Goal: Task Accomplishment & Management: Complete application form

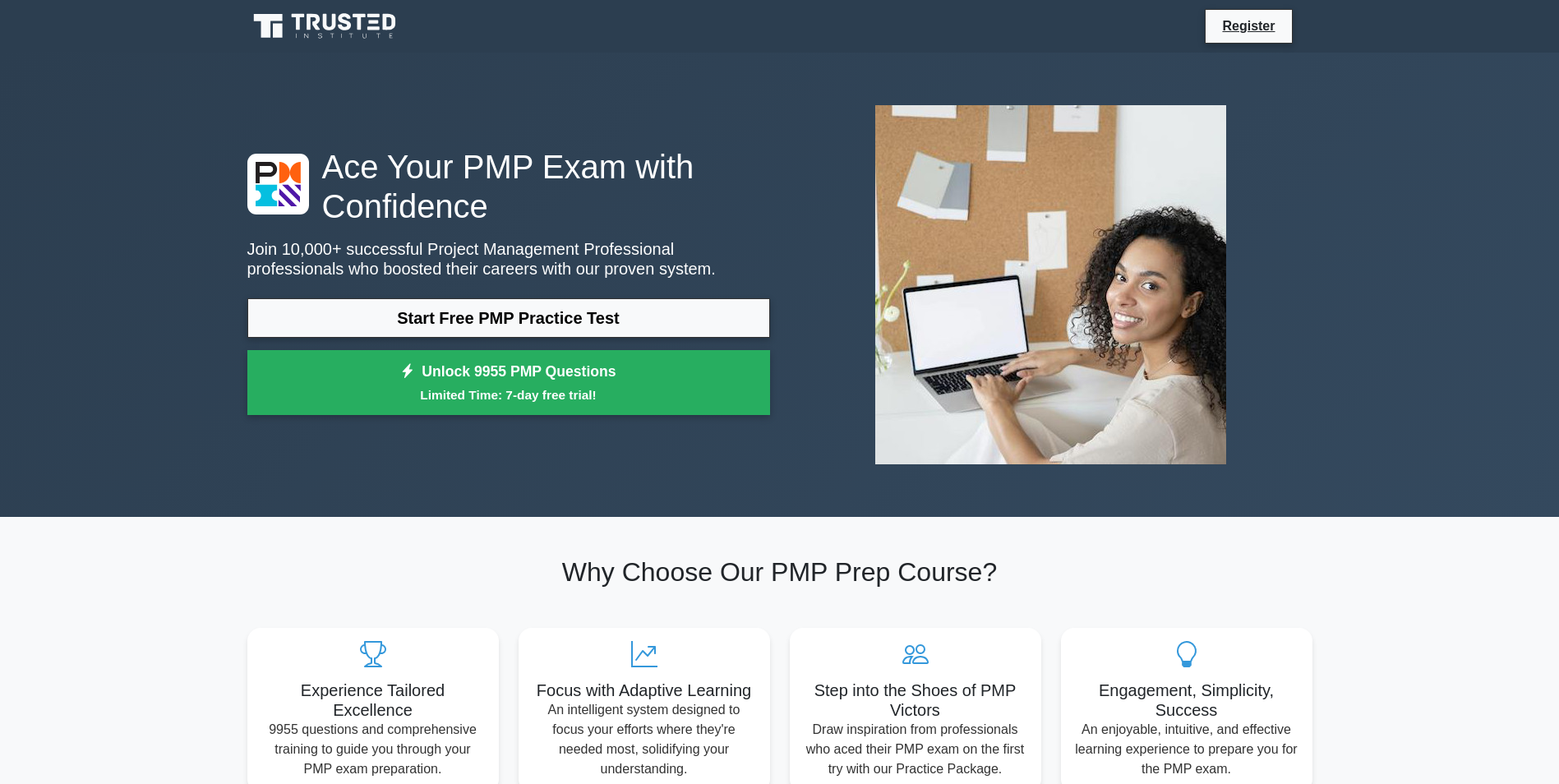
click at [543, 320] on link "Start Free PMP Practice Test" at bounding box center [509, 317] width 523 height 39
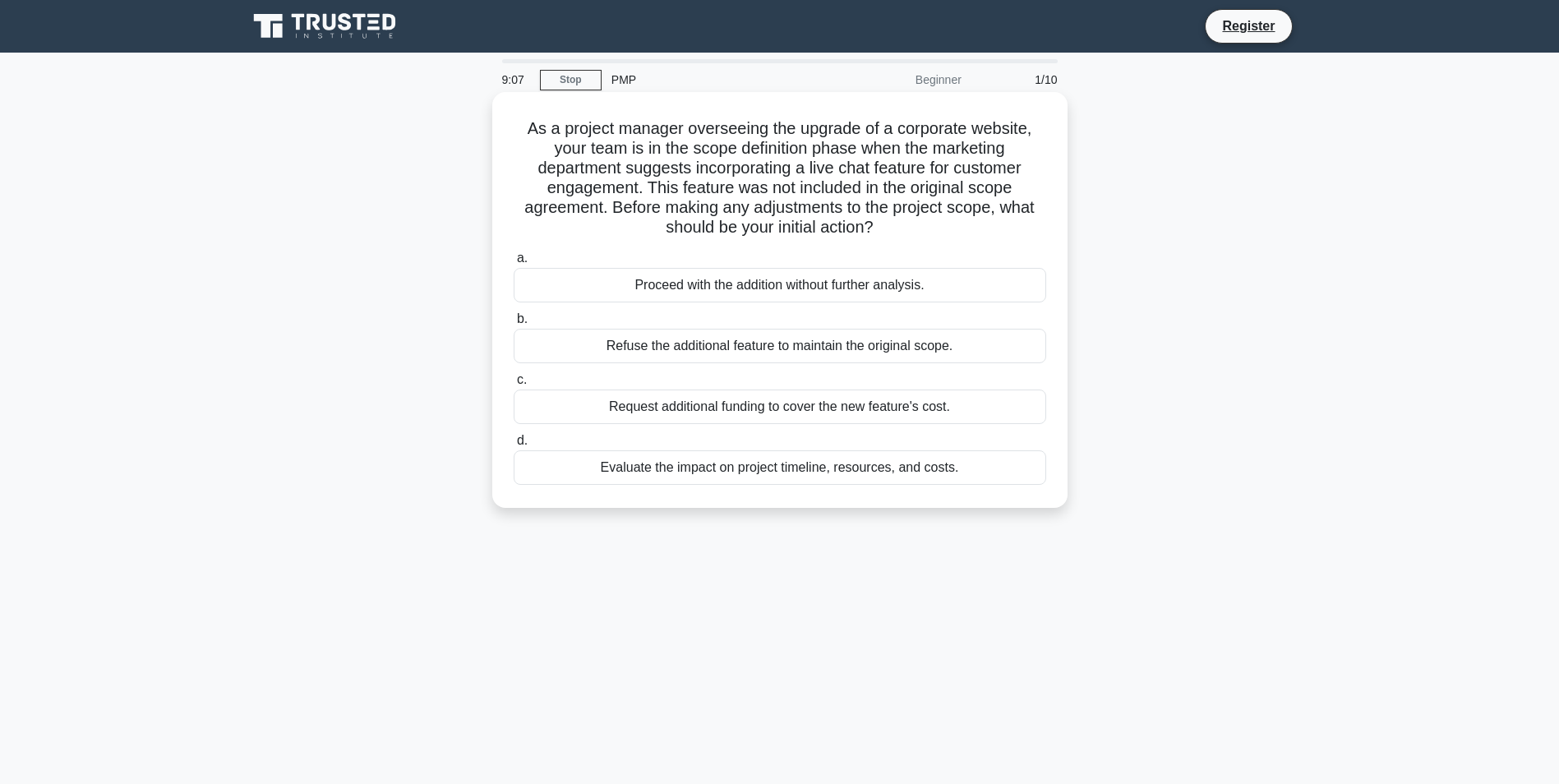
click at [982, 463] on div "Evaluate the impact on project timeline, resources, and costs." at bounding box center [780, 468] width 533 height 35
click at [514, 447] on input "d. Evaluate the impact on project timeline, resources, and costs." at bounding box center [514, 441] width 0 height 11
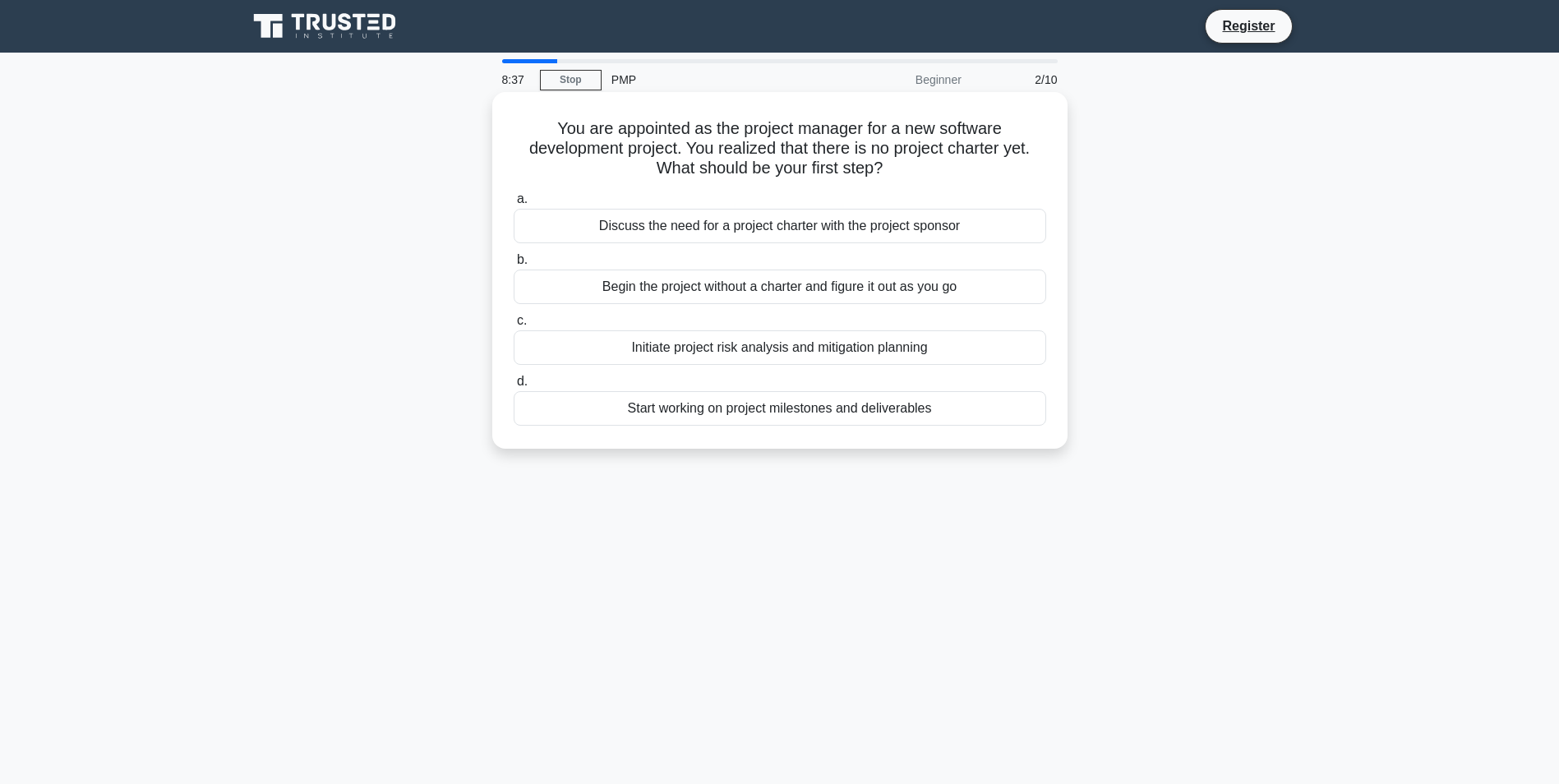
click at [874, 343] on div "Initiate project risk analysis and mitigation planning" at bounding box center [780, 348] width 533 height 35
click at [514, 326] on input "c. Initiate project risk analysis and mitigation planning" at bounding box center [514, 321] width 0 height 11
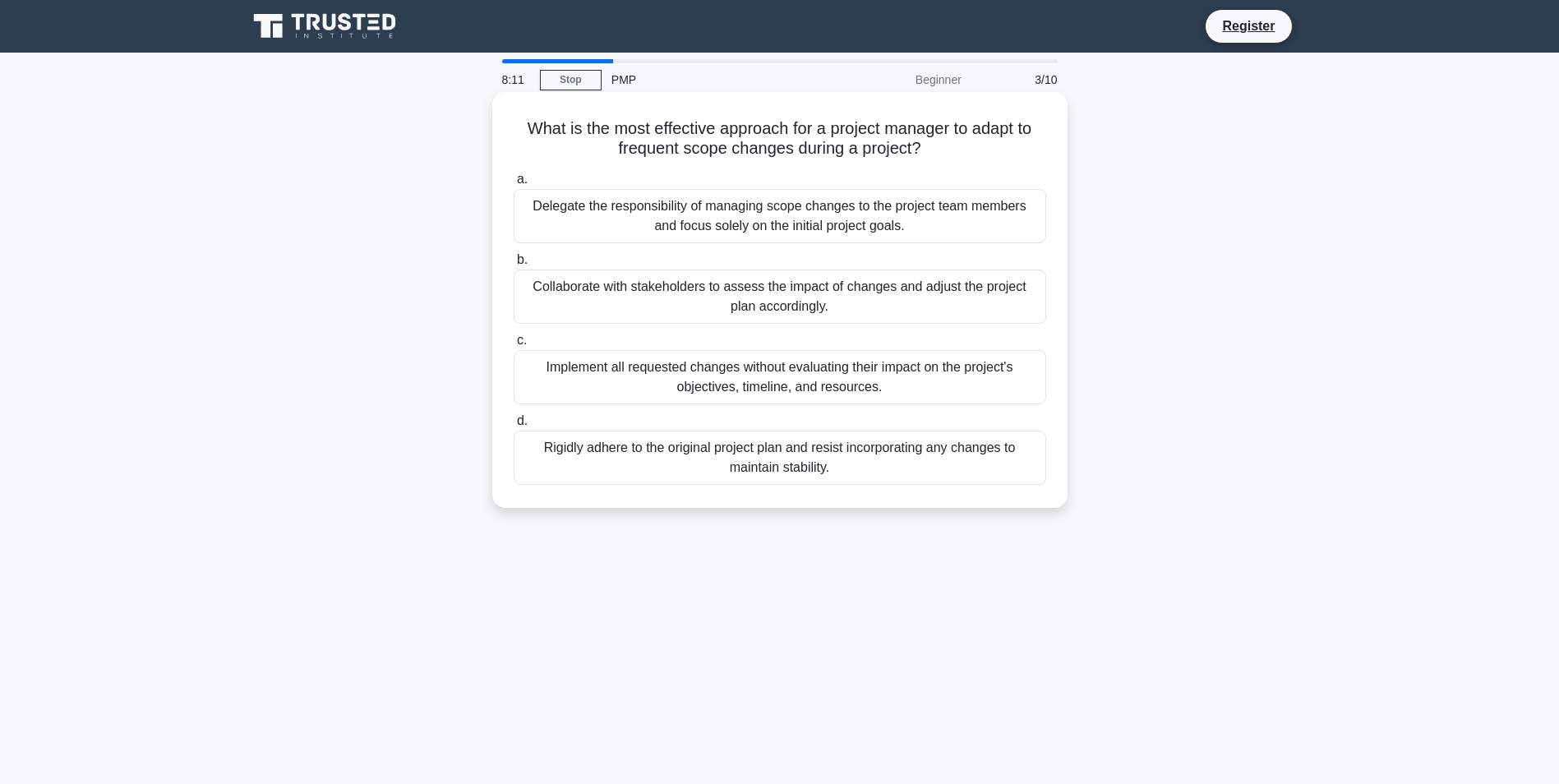
click at [803, 291] on div "Collaborate with stakeholders to assess the impact of changes and adjust the pr…" at bounding box center [780, 296] width 533 height 54
click at [514, 265] on input "b. Collaborate with stakeholders to assess the impact of changes and adjust the…" at bounding box center [514, 260] width 0 height 11
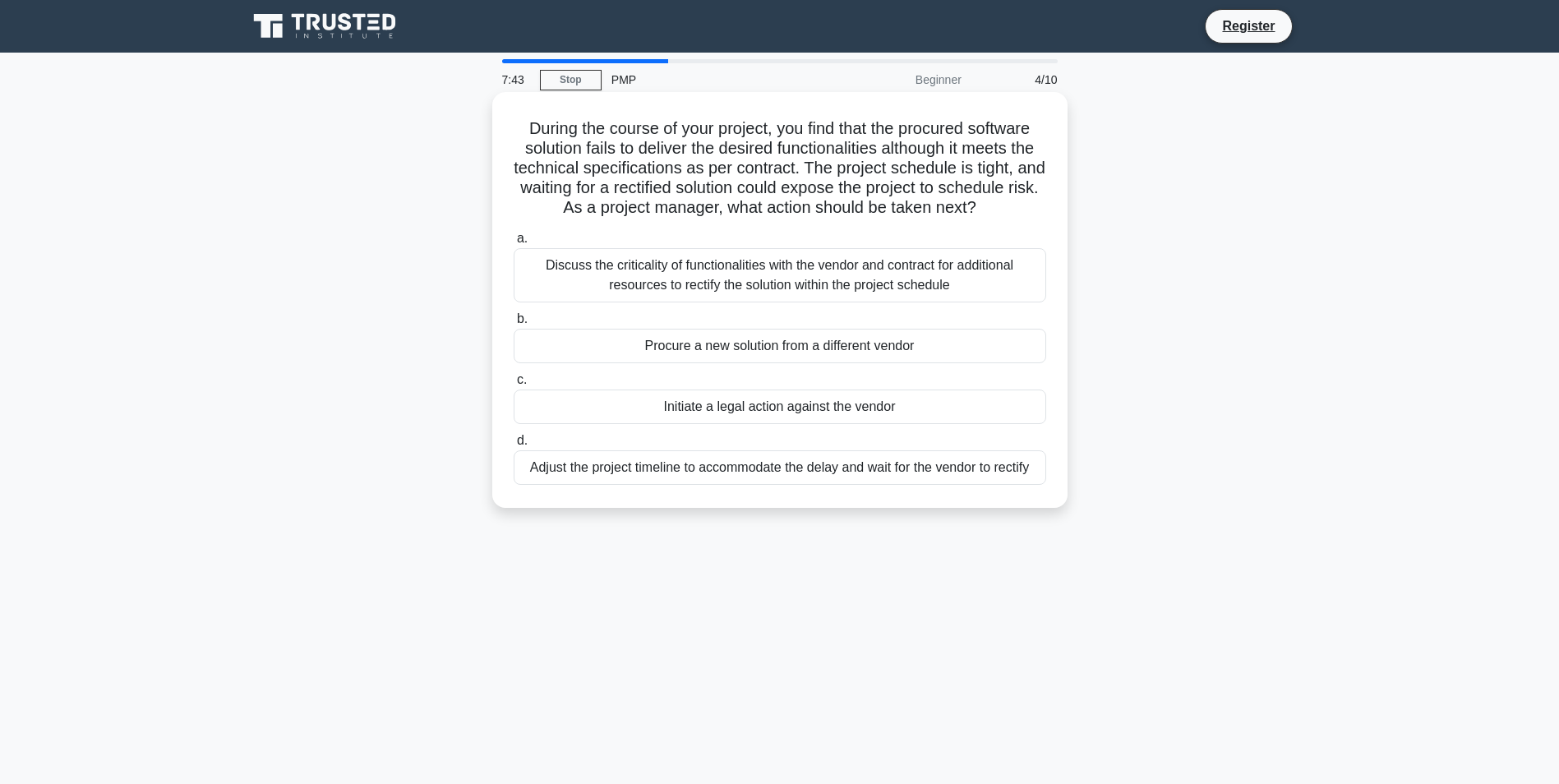
click at [909, 283] on div "Discuss the criticality of functionalities with the vendor and contract for add…" at bounding box center [780, 275] width 533 height 54
click at [514, 244] on input "a. Discuss the criticality of functionalities with the vendor and contract for …" at bounding box center [514, 238] width 0 height 11
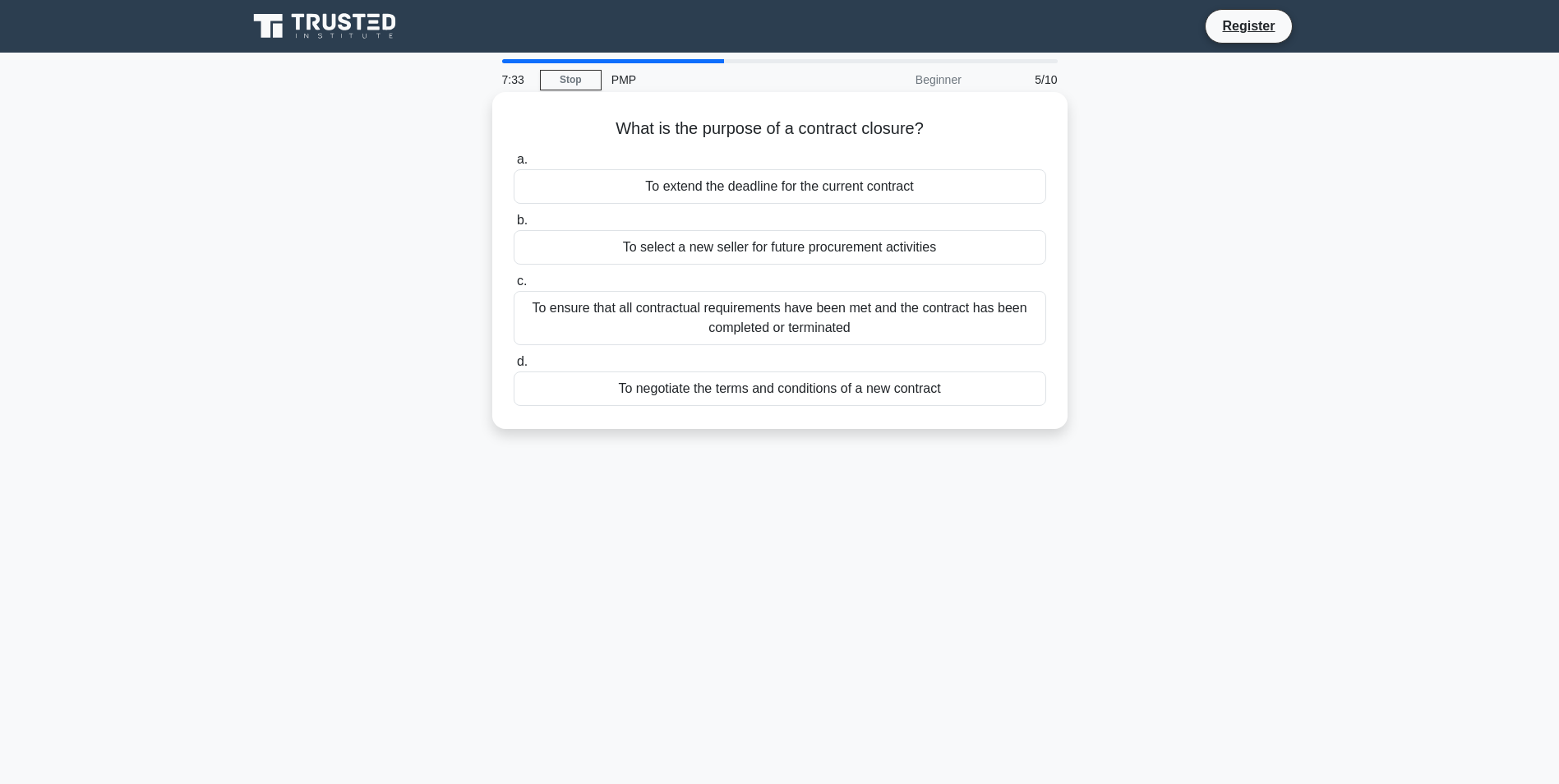
click at [928, 322] on div "To ensure that all contractual requirements have been met and the contract has …" at bounding box center [780, 317] width 533 height 54
click at [514, 287] on input "c. To ensure that all contractual requirements have been met and the contract h…" at bounding box center [514, 282] width 0 height 11
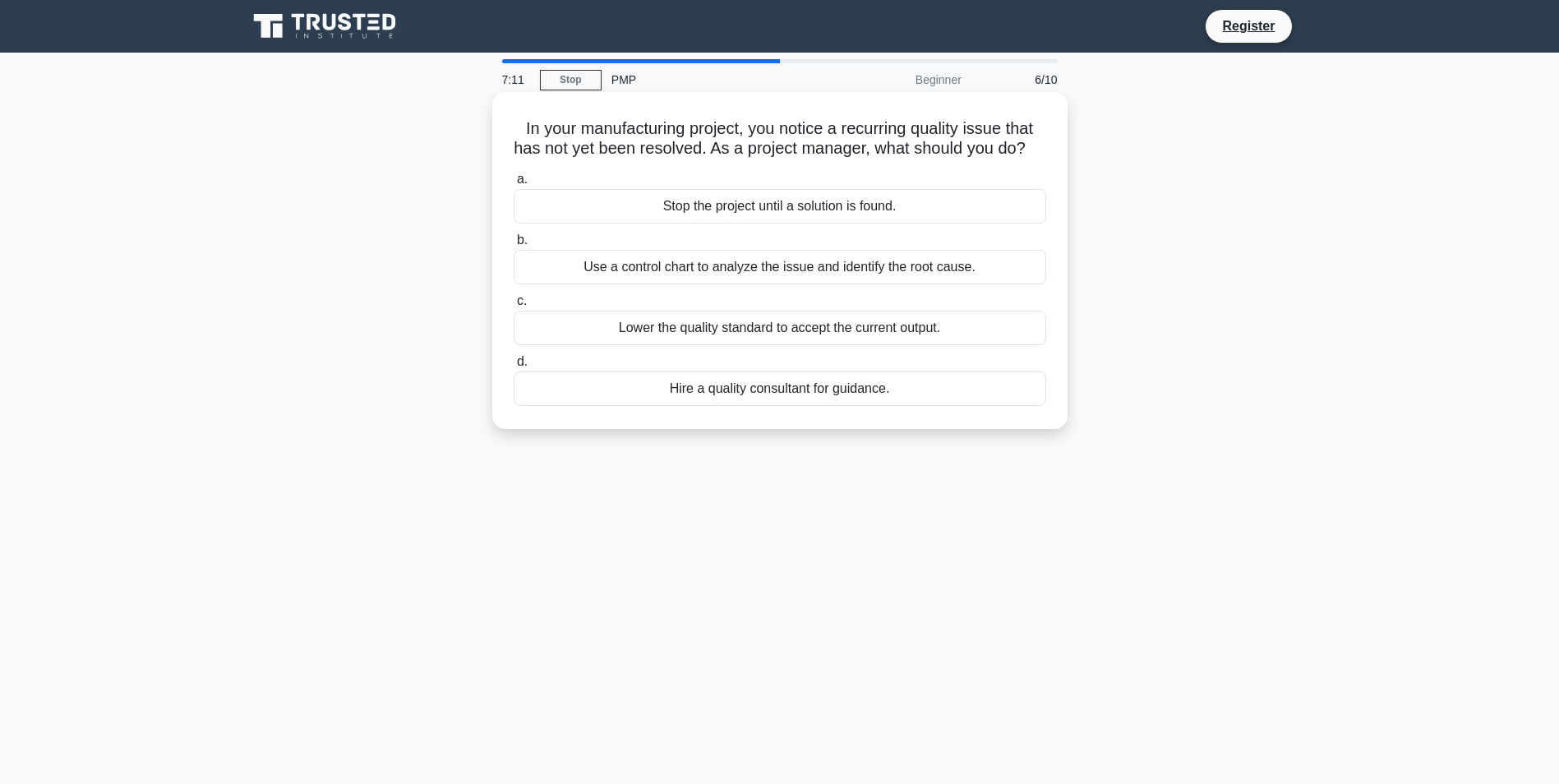
click at [930, 284] on div "Use a control chart to analyze the issue and identify the root cause." at bounding box center [780, 267] width 533 height 35
click at [514, 246] on input "b. Use a control chart to analyze the issue and identify the root cause." at bounding box center [514, 240] width 0 height 11
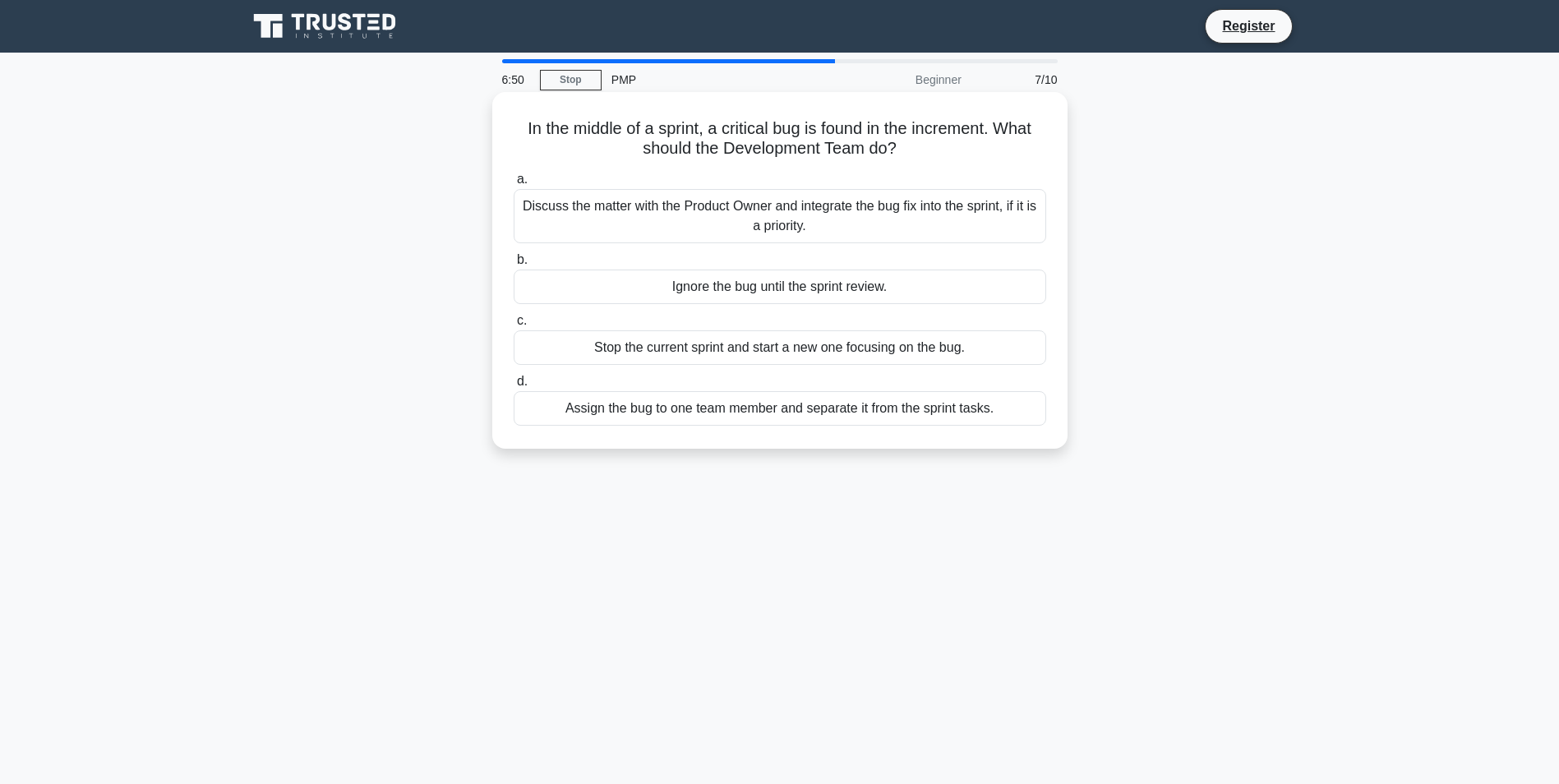
click at [786, 220] on div "Discuss the matter with the Product Owner and integrate the bug fix into the sp…" at bounding box center [780, 215] width 533 height 54
click at [514, 185] on input "a. Discuss the matter with the Product Owner and integrate the bug fix into the…" at bounding box center [514, 180] width 0 height 11
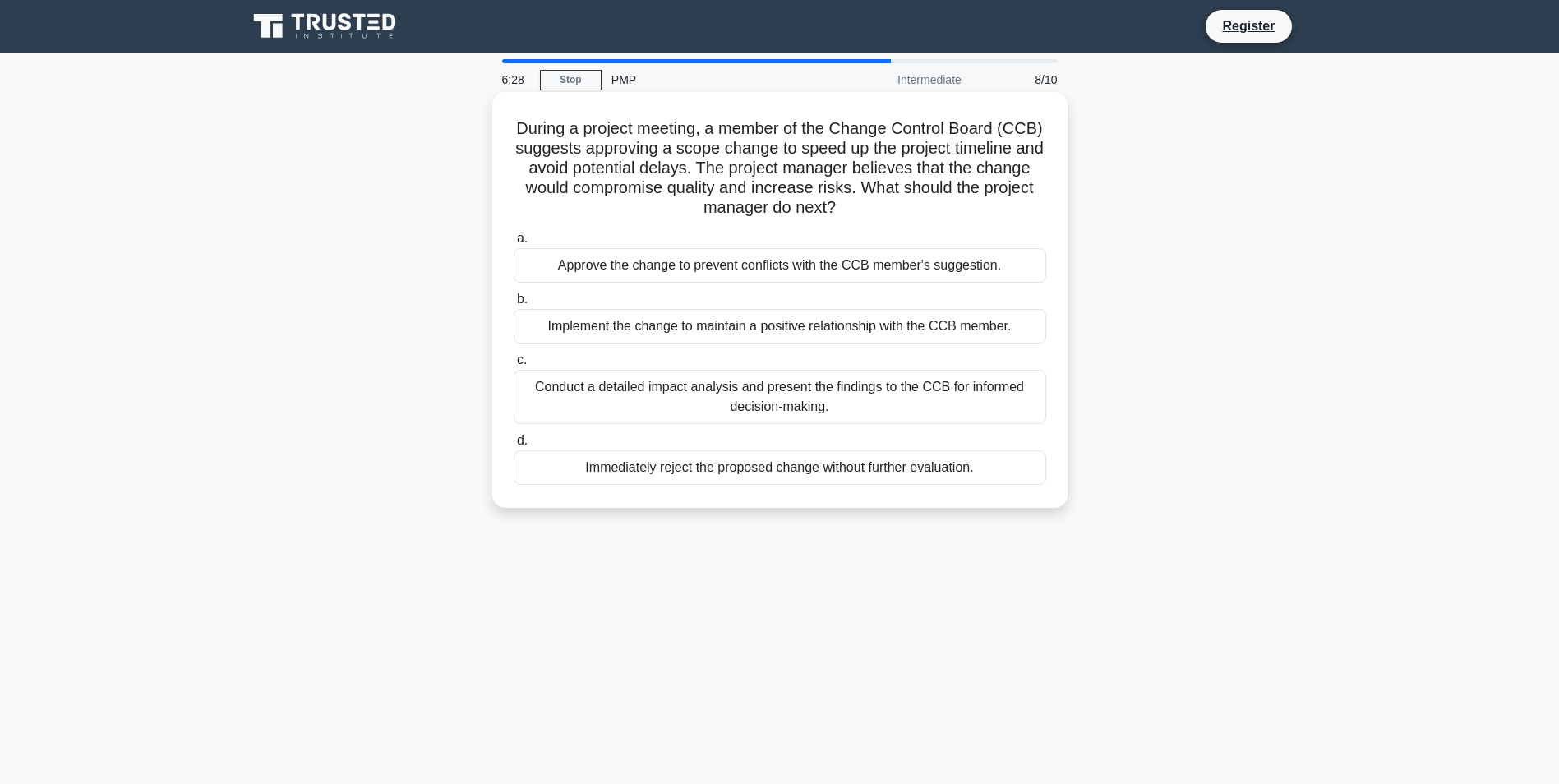
click at [818, 394] on div "Conduct a detailed impact analysis and present the findings to the CCB for info…" at bounding box center [780, 396] width 533 height 54
click at [514, 366] on input "c. Conduct a detailed impact analysis and present the findings to the CCB for i…" at bounding box center [514, 360] width 0 height 11
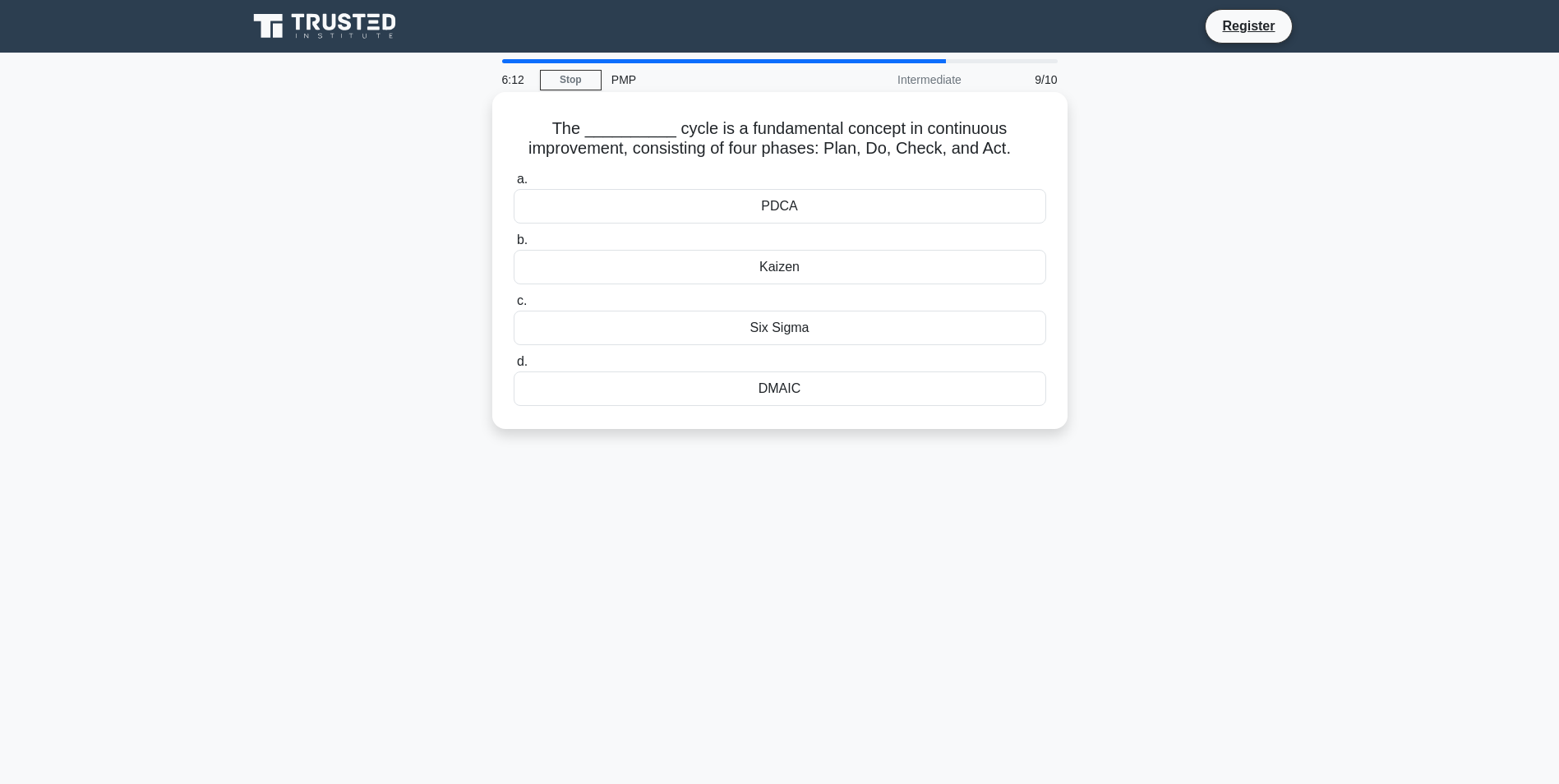
click at [771, 281] on div "Kaizen" at bounding box center [780, 267] width 533 height 35
click at [514, 246] on input "b. Kaizen" at bounding box center [514, 240] width 0 height 11
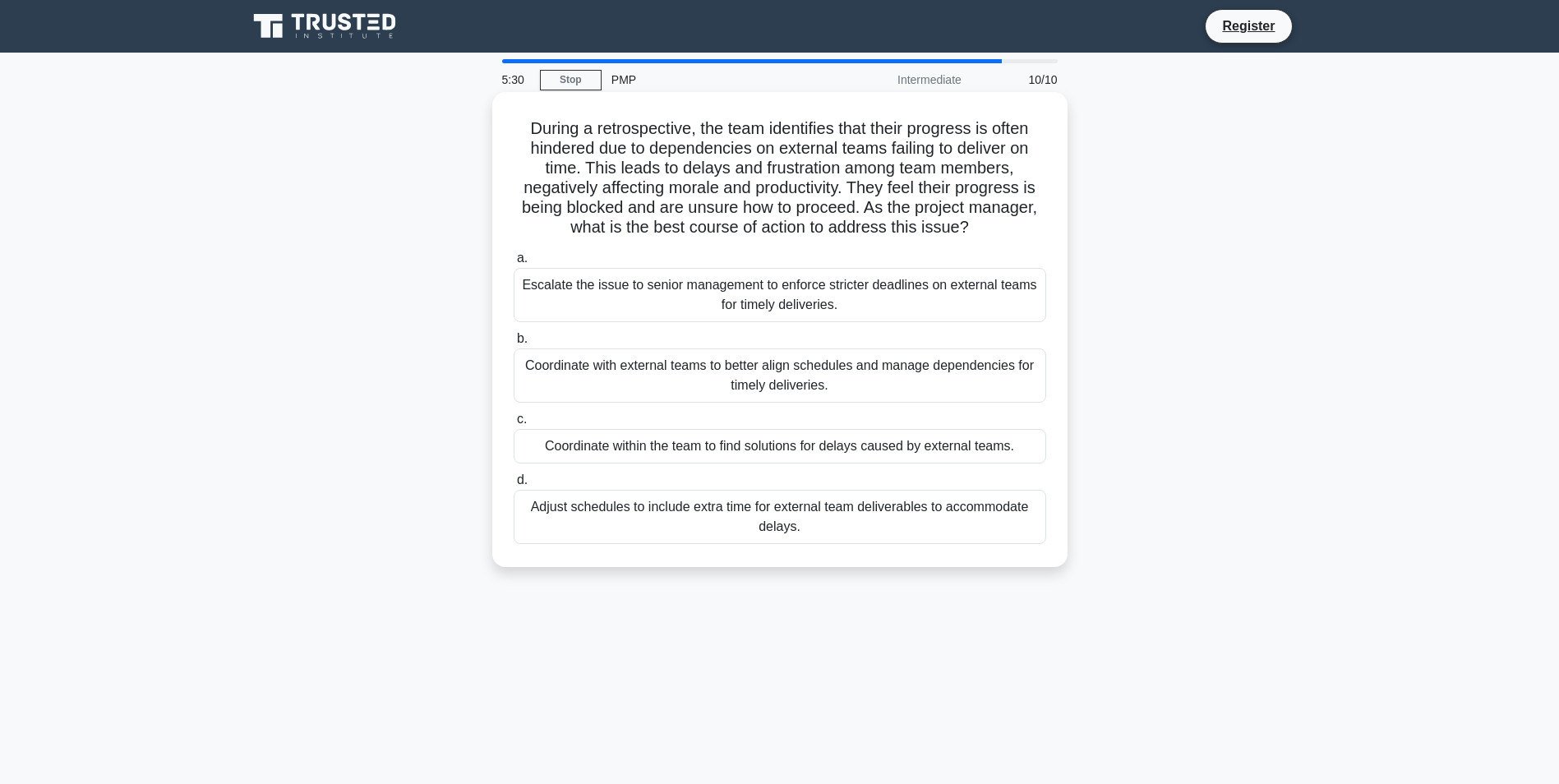
click at [688, 398] on div "Coordinate with external teams to better align schedules and manage dependencie…" at bounding box center [780, 375] width 533 height 54
click at [514, 344] on input "b. Coordinate with external teams to better align schedules and manage dependen…" at bounding box center [514, 339] width 0 height 11
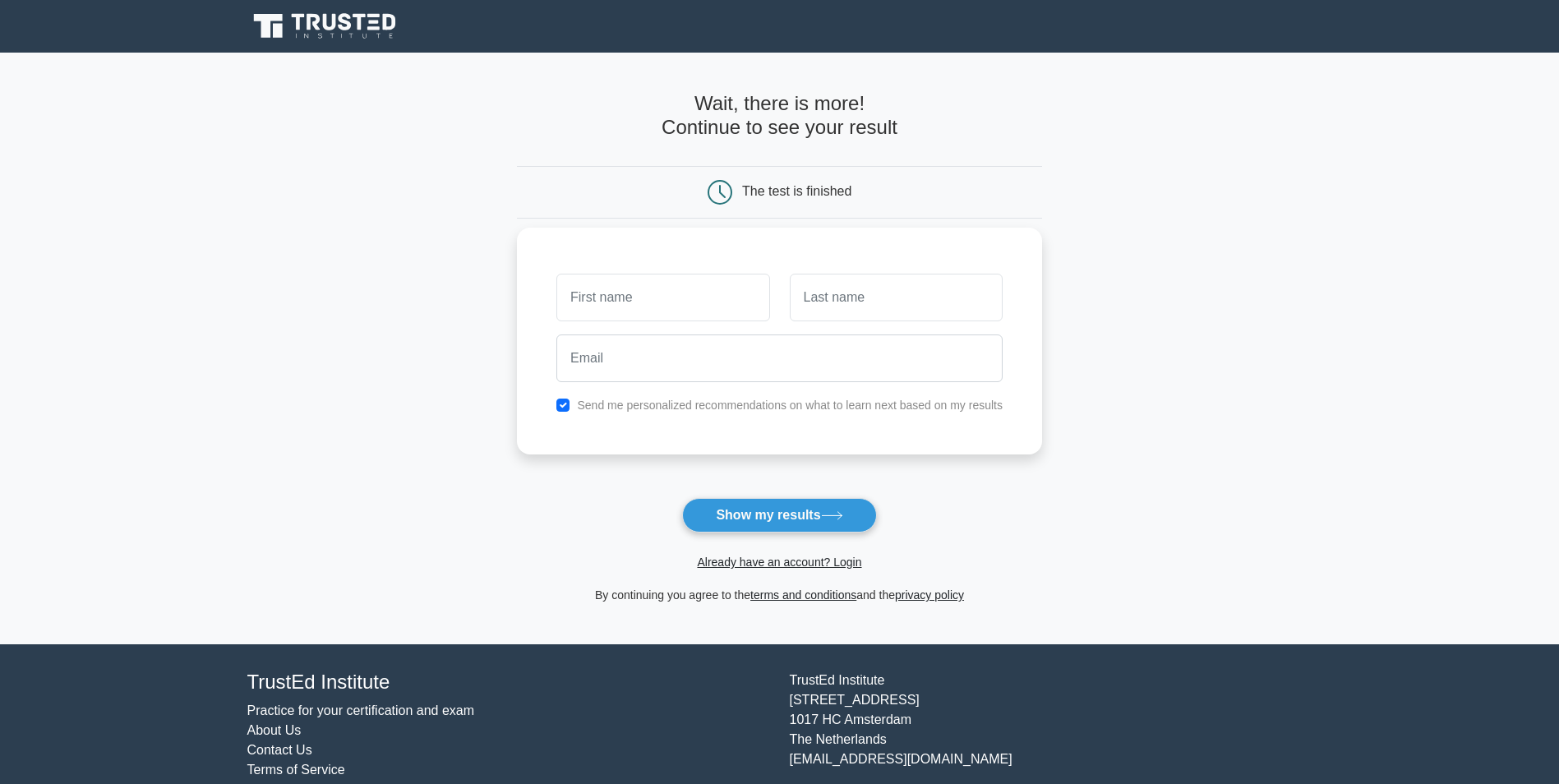
click at [678, 306] on input "text" at bounding box center [663, 297] width 213 height 48
type input "joel"
click at [864, 297] on input "text" at bounding box center [896, 297] width 213 height 48
type input "parker"
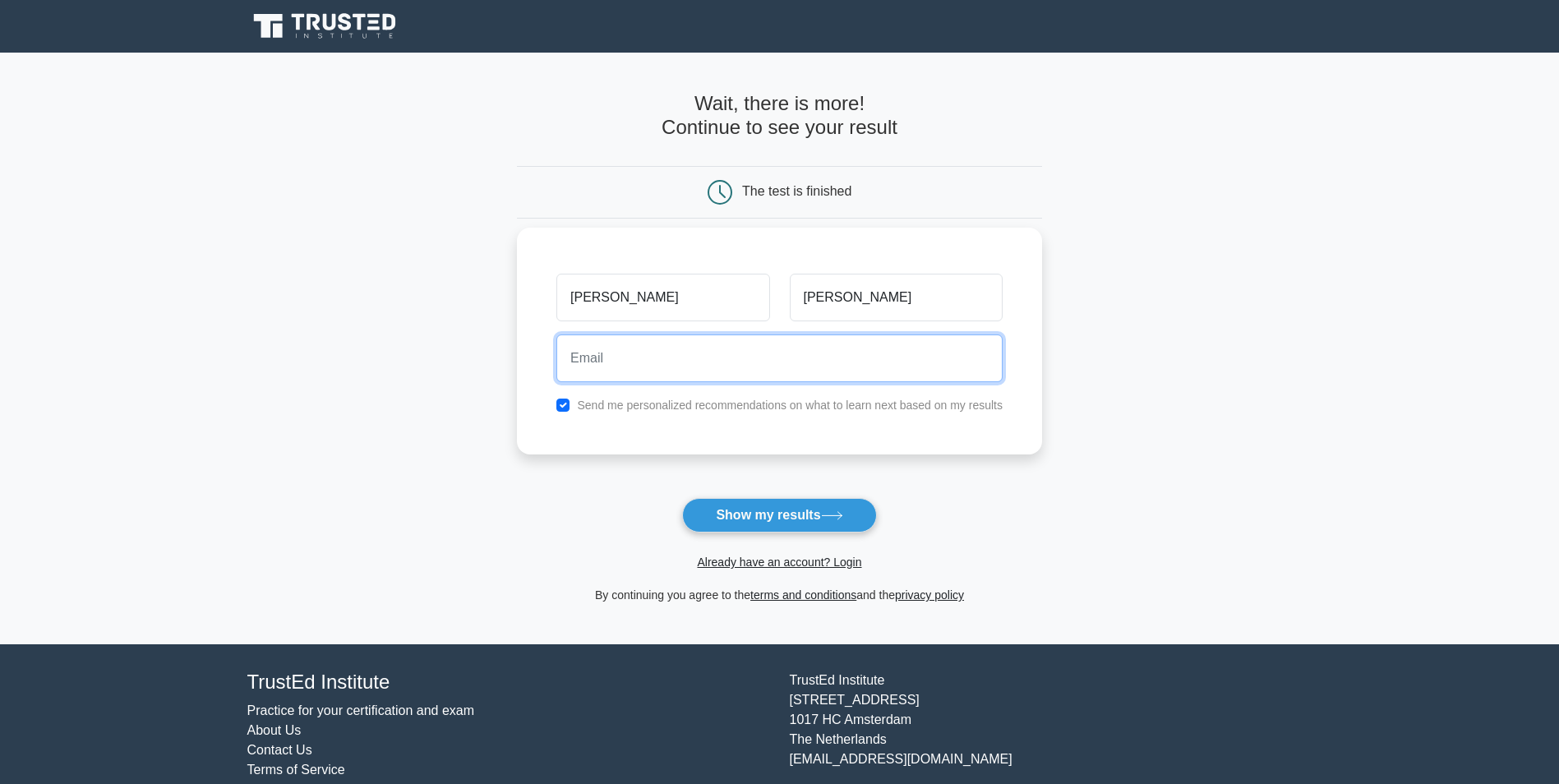
click at [658, 371] on input "email" at bounding box center [780, 359] width 447 height 48
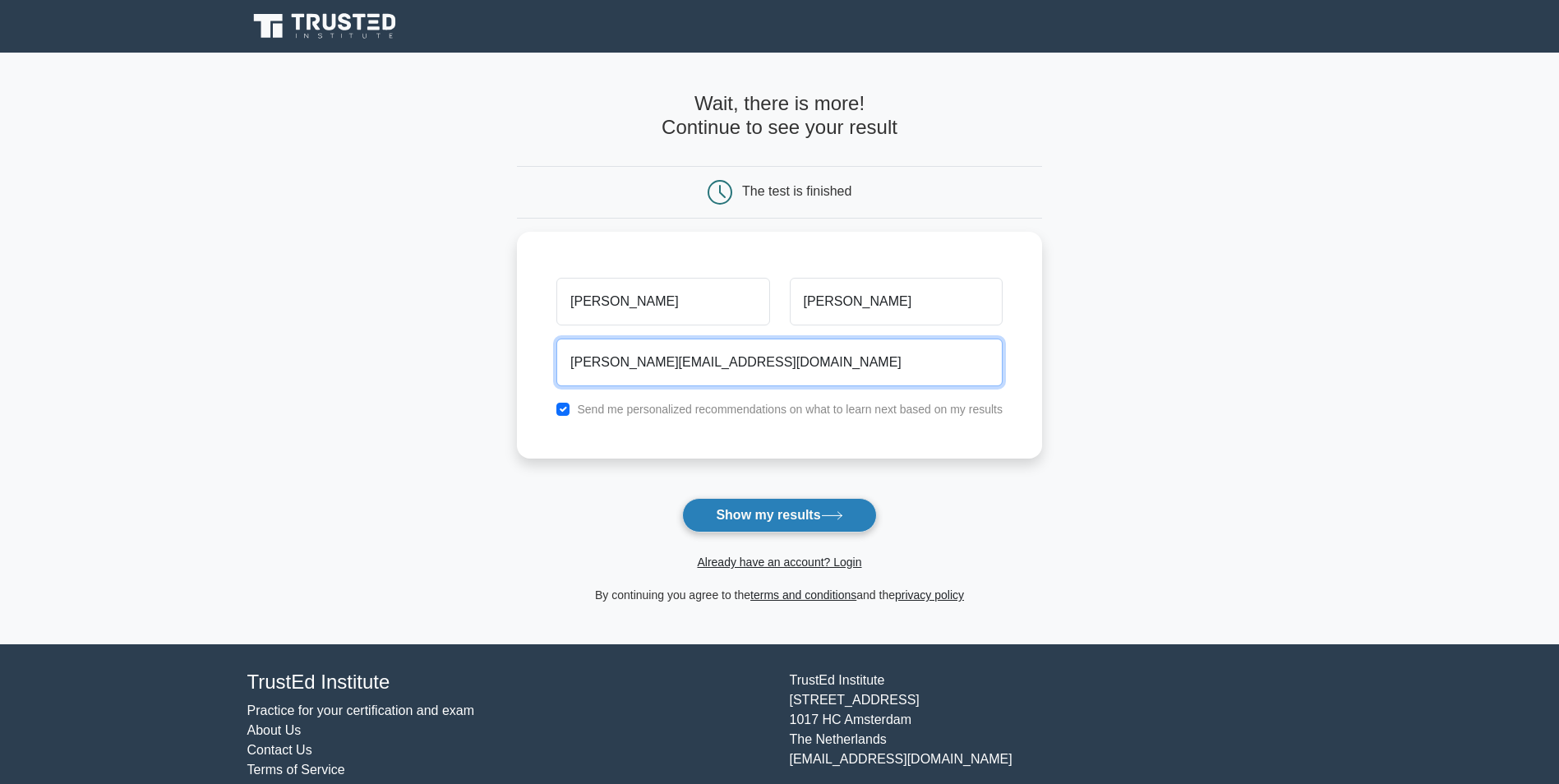
type input "joel.parker1.ctr@mail.mil"
click at [781, 511] on button "Show my results" at bounding box center [779, 515] width 193 height 35
